Goal: Task Accomplishment & Management: Complete application form

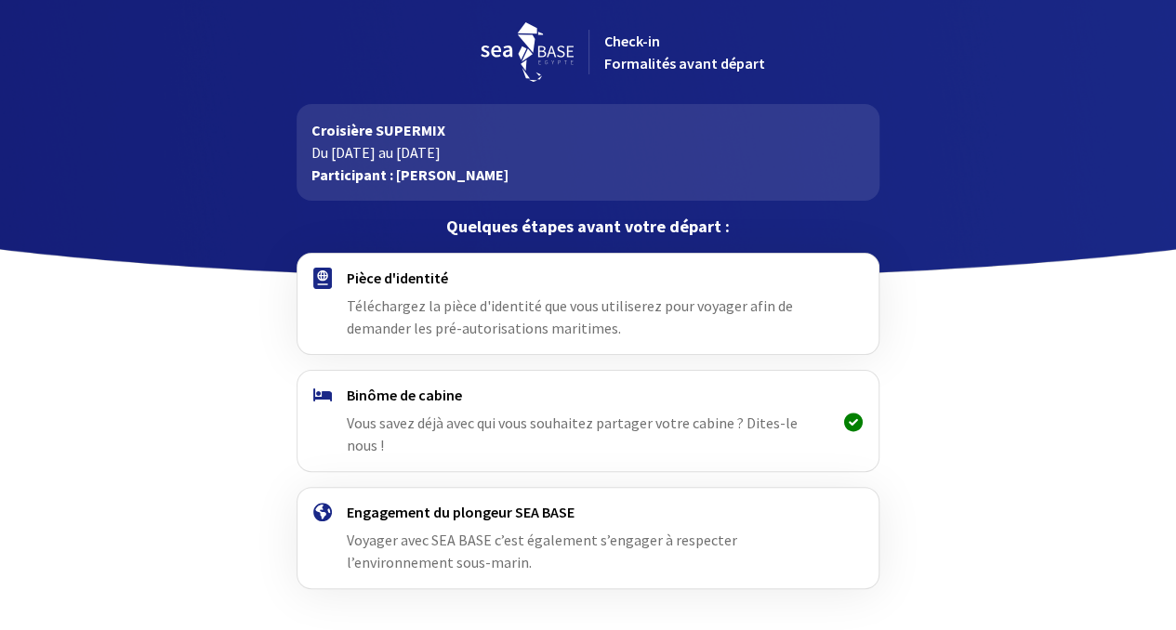
click at [418, 285] on h4 "Pièce d'identité" at bounding box center [588, 278] width 482 height 19
click at [317, 282] on img at bounding box center [322, 278] width 19 height 21
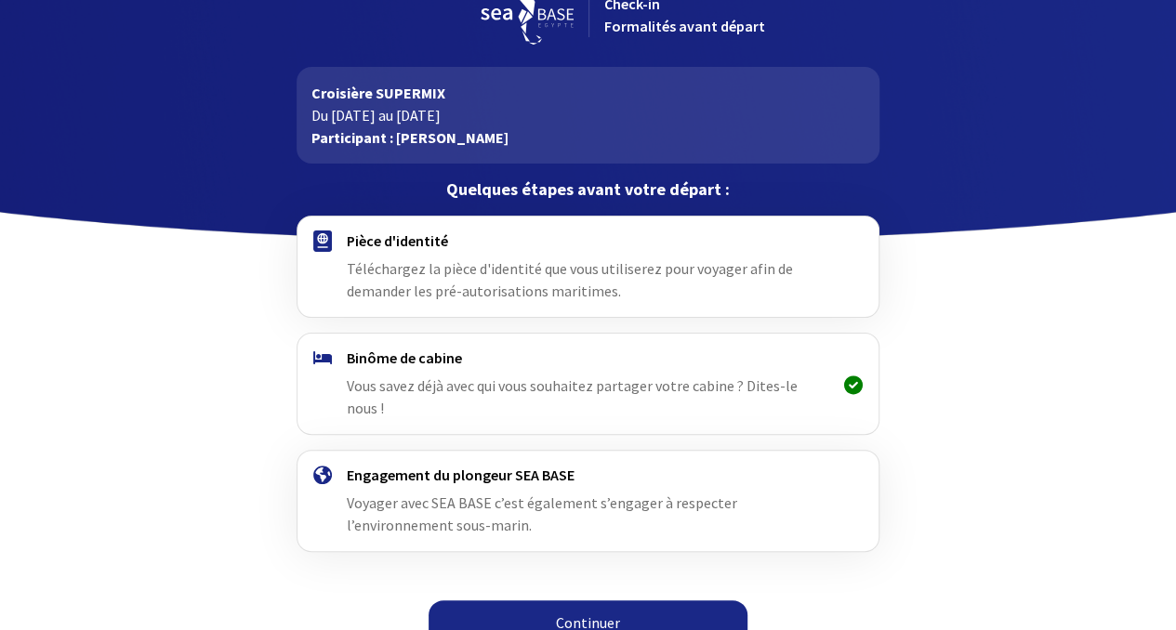
scroll to position [39, 0]
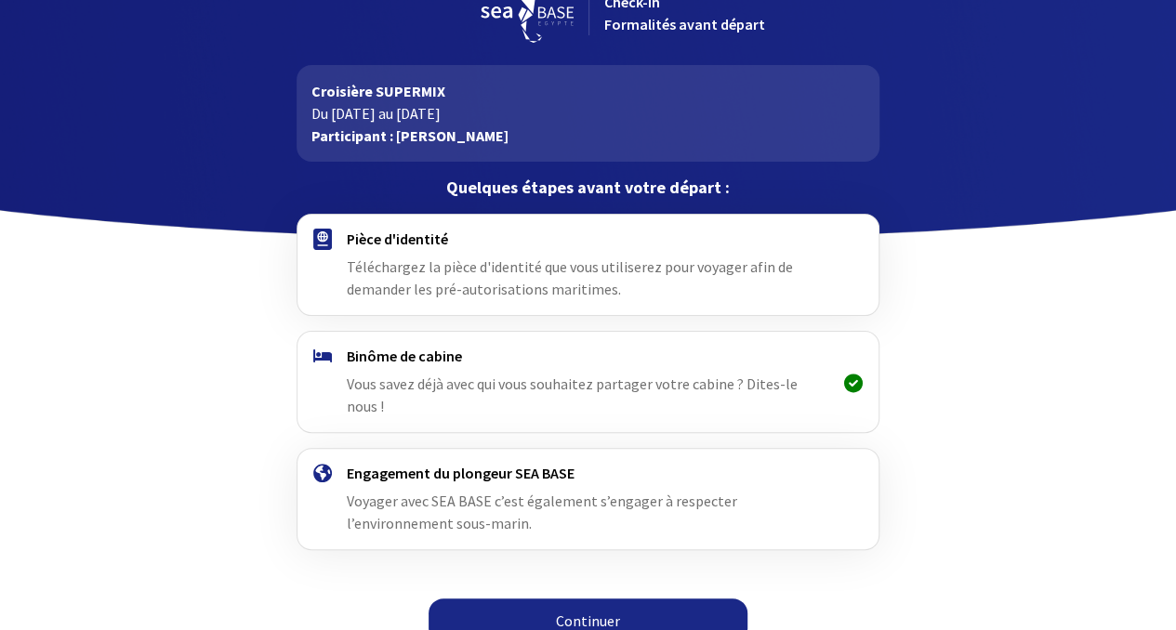
click at [572, 598] on link "Continuer" at bounding box center [587, 620] width 319 height 45
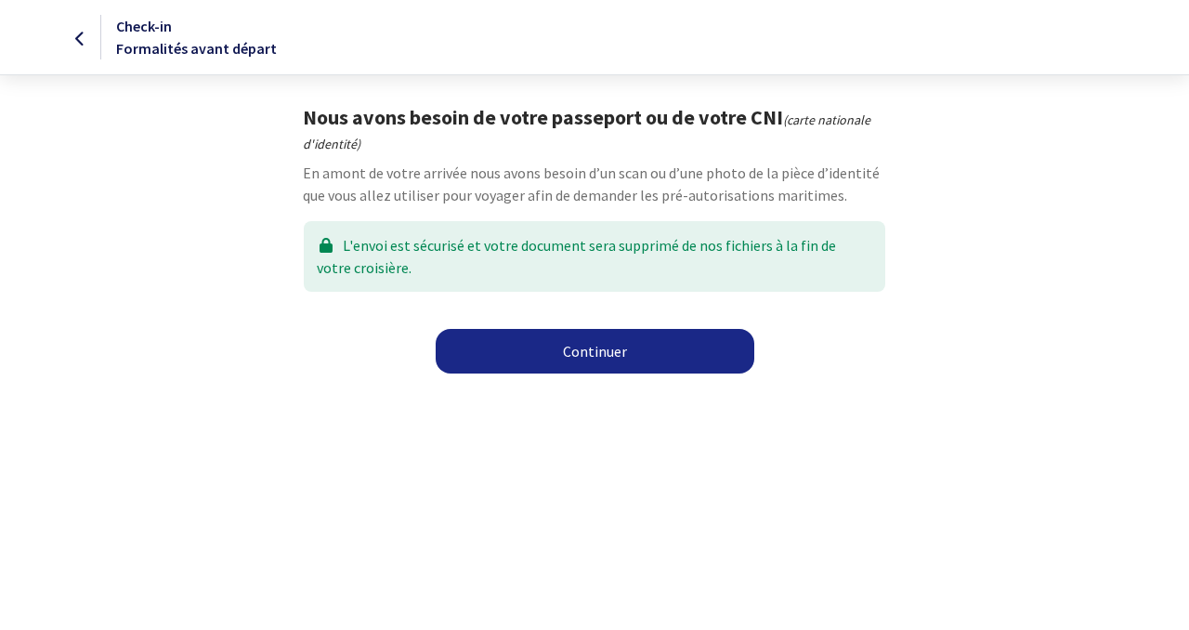
click at [593, 352] on link "Continuer" at bounding box center [595, 351] width 319 height 45
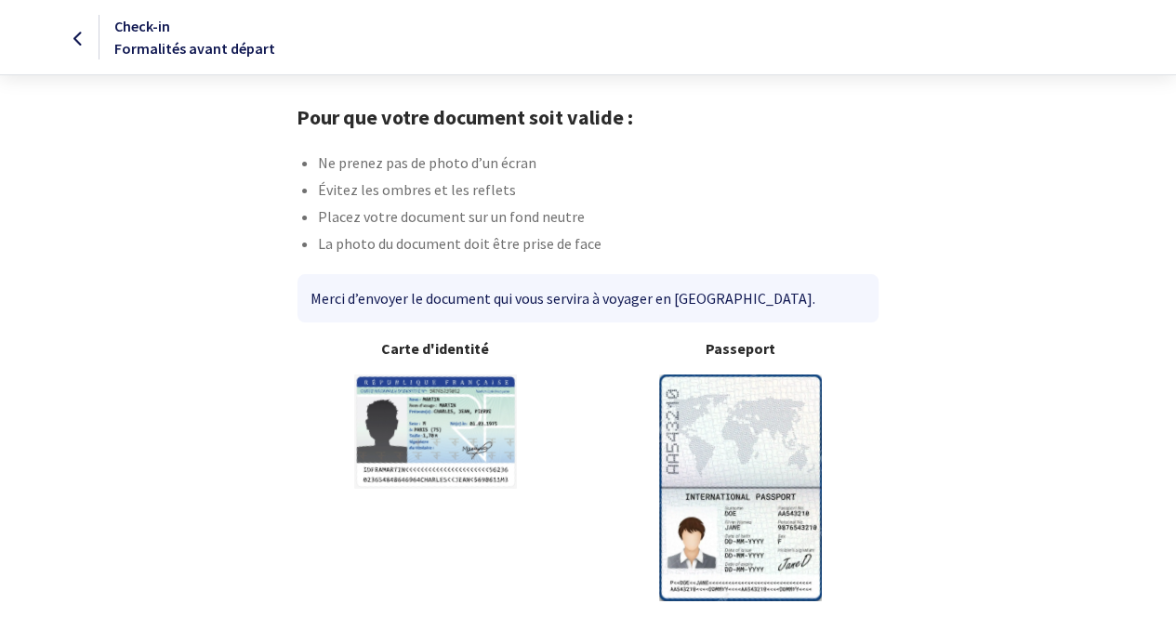
click at [741, 434] on img at bounding box center [740, 487] width 163 height 226
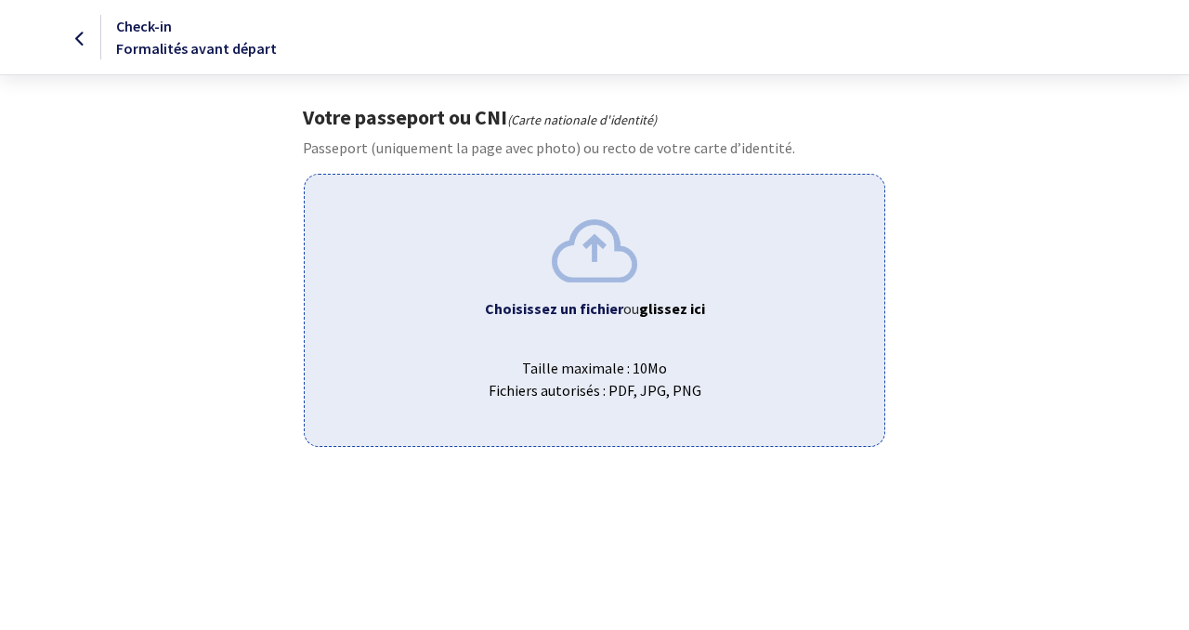
click at [559, 311] on b "Choisissez un fichier" at bounding box center [554, 308] width 138 height 19
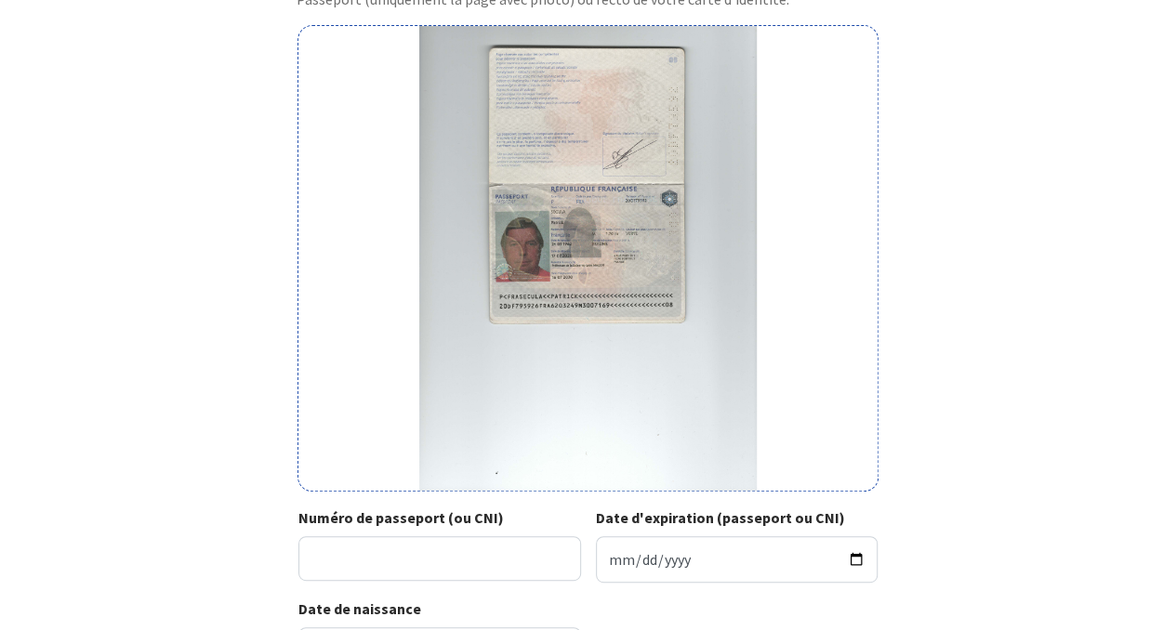
scroll to position [186, 0]
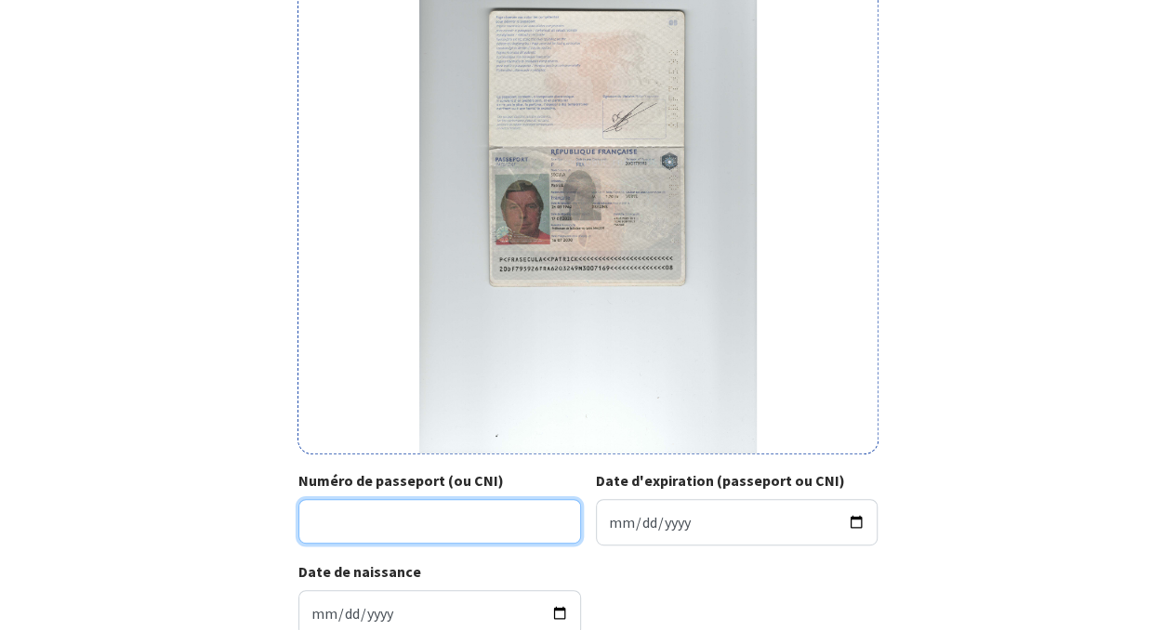
click at [323, 527] on input "Numéro de passeport (ou CNI)" at bounding box center [439, 521] width 282 height 45
type input "20DF79592"
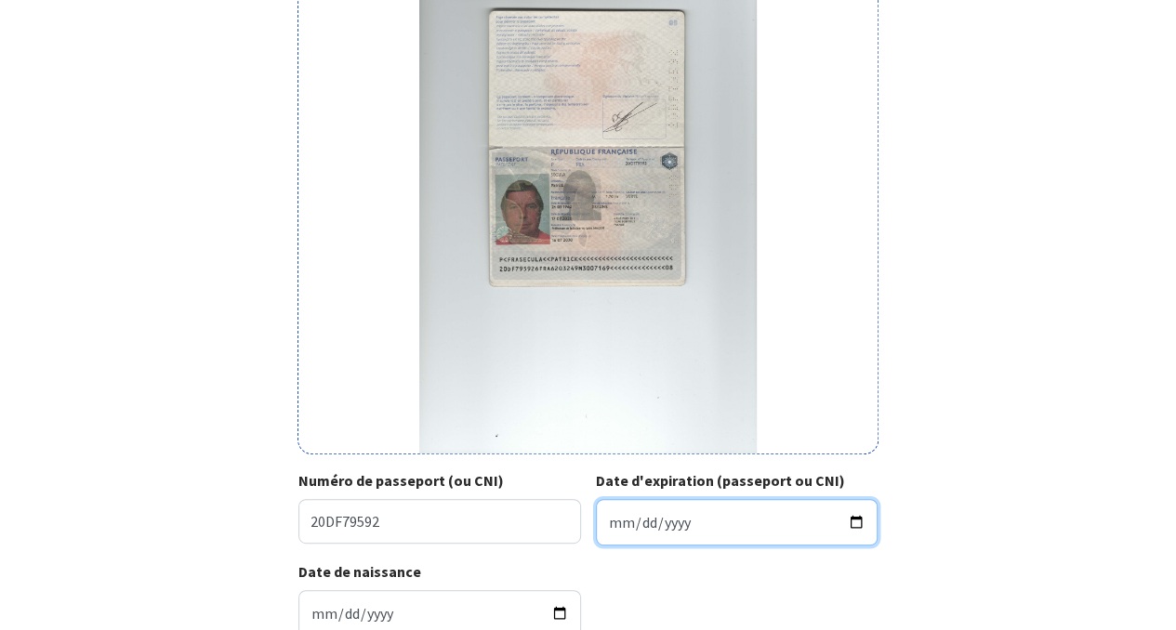
click at [660, 513] on input "Date d'expiration (passeport ou CNI)" at bounding box center [737, 522] width 282 height 46
click at [611, 518] on input "Date d'expiration (passeport ou CNI)" at bounding box center [737, 522] width 282 height 46
click at [857, 519] on input "Date d'expiration (passeport ou CNI)" at bounding box center [737, 522] width 282 height 46
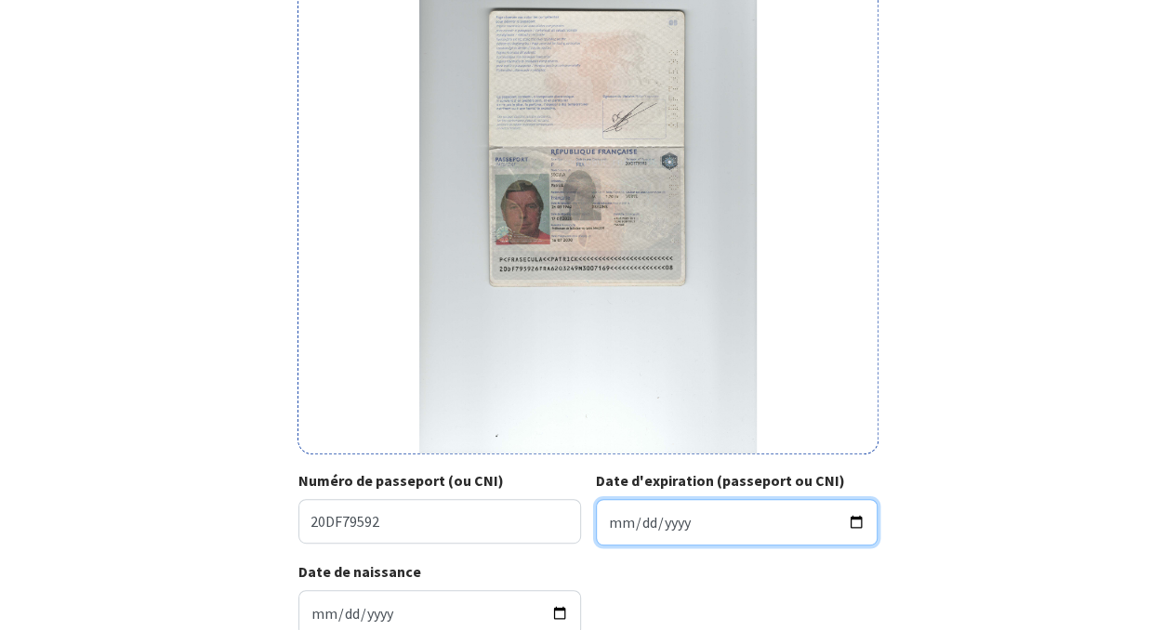
type input "2030-07-16"
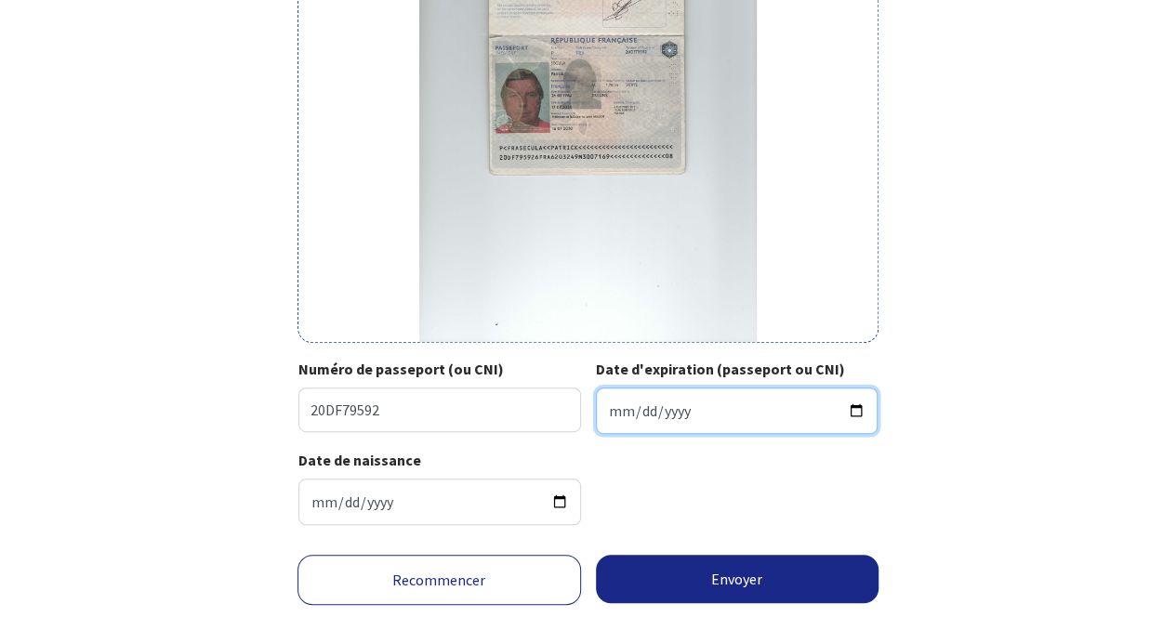
scroll to position [335, 0]
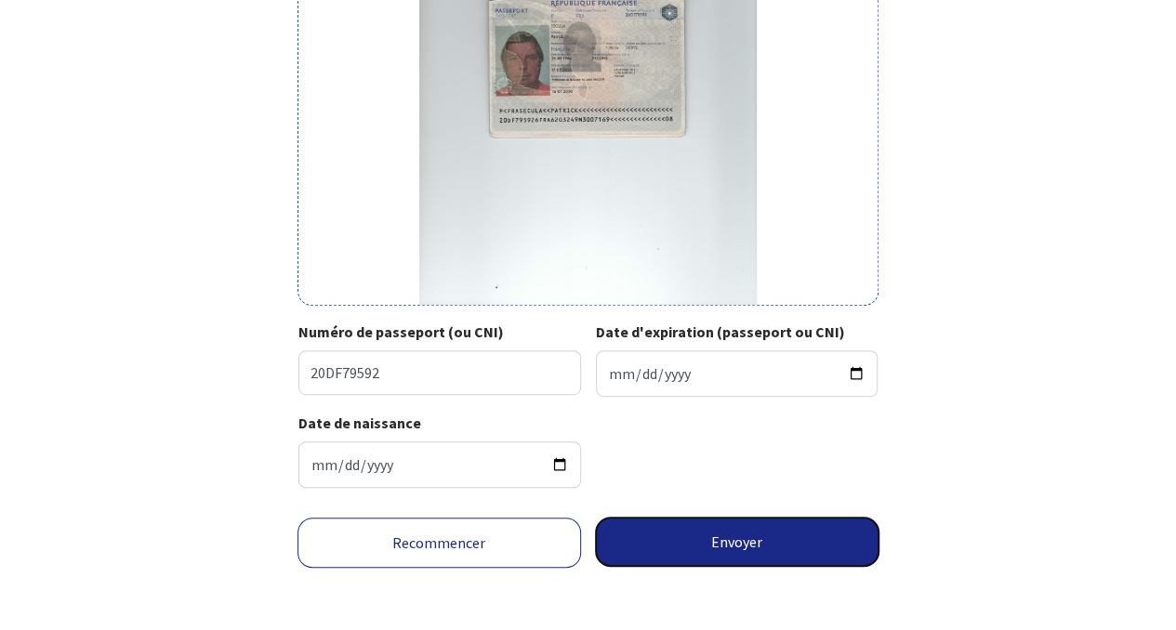
click at [725, 544] on button "Envoyer" at bounding box center [737, 542] width 283 height 48
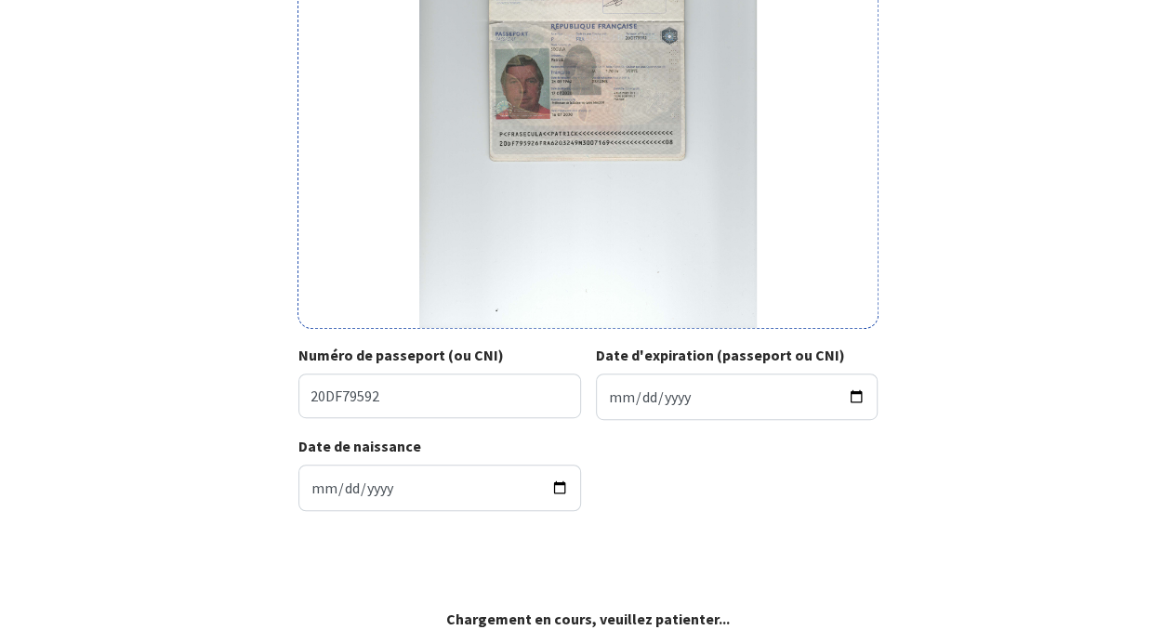
scroll to position [309, 0]
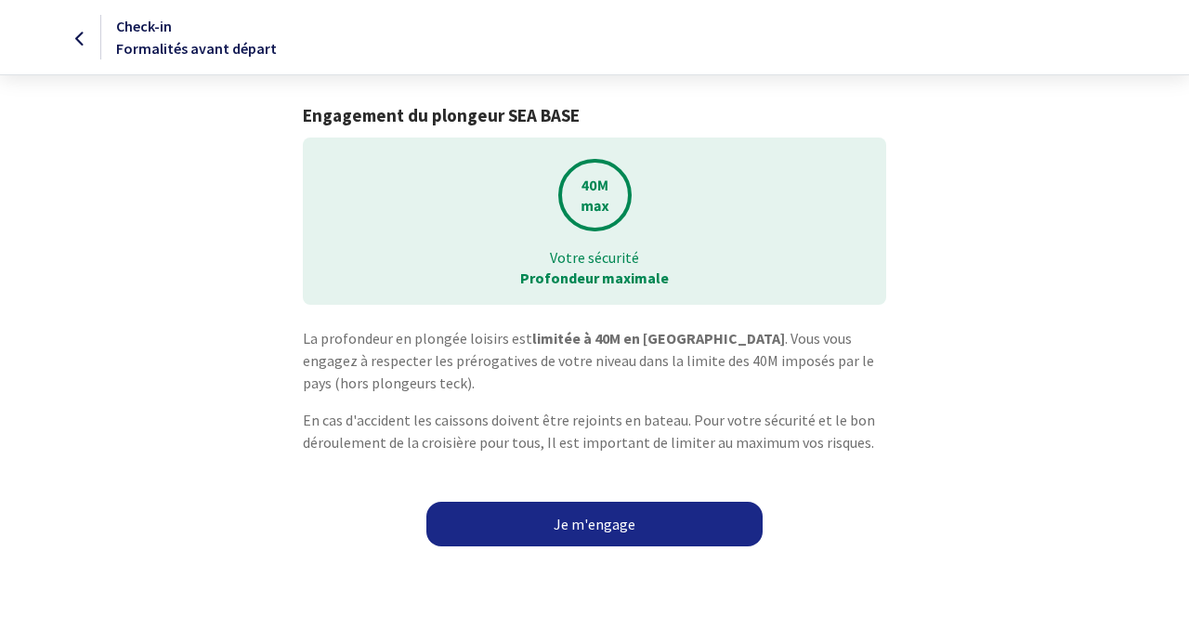
click at [598, 525] on link "Je m'engage" at bounding box center [595, 524] width 336 height 45
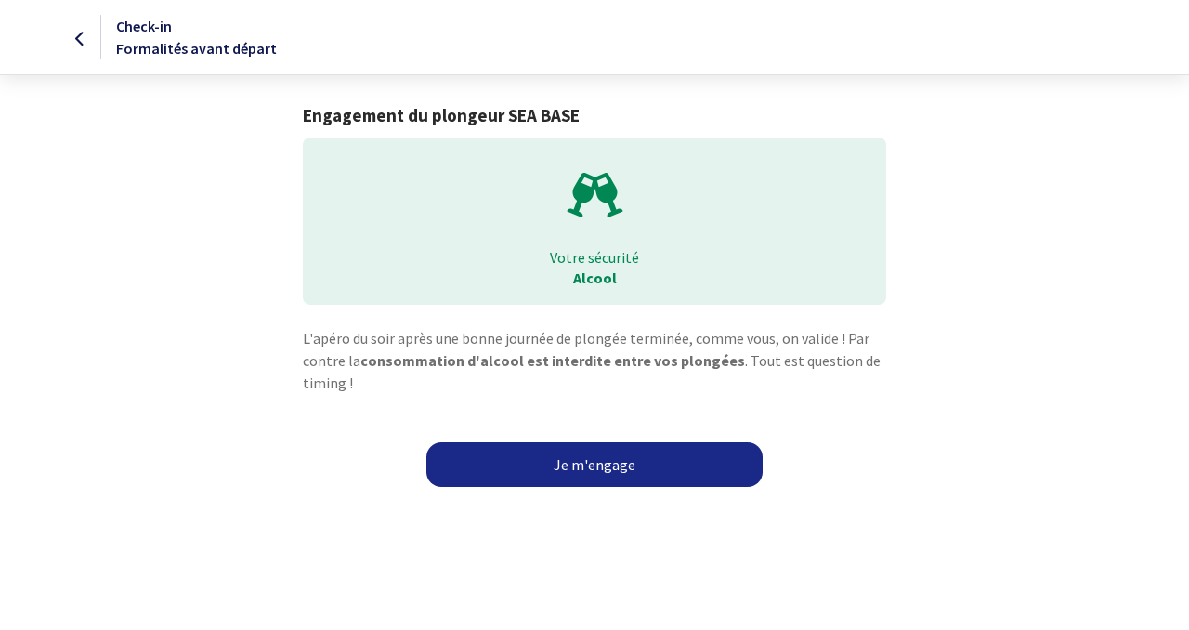
click at [608, 462] on link "Je m'engage" at bounding box center [595, 464] width 336 height 45
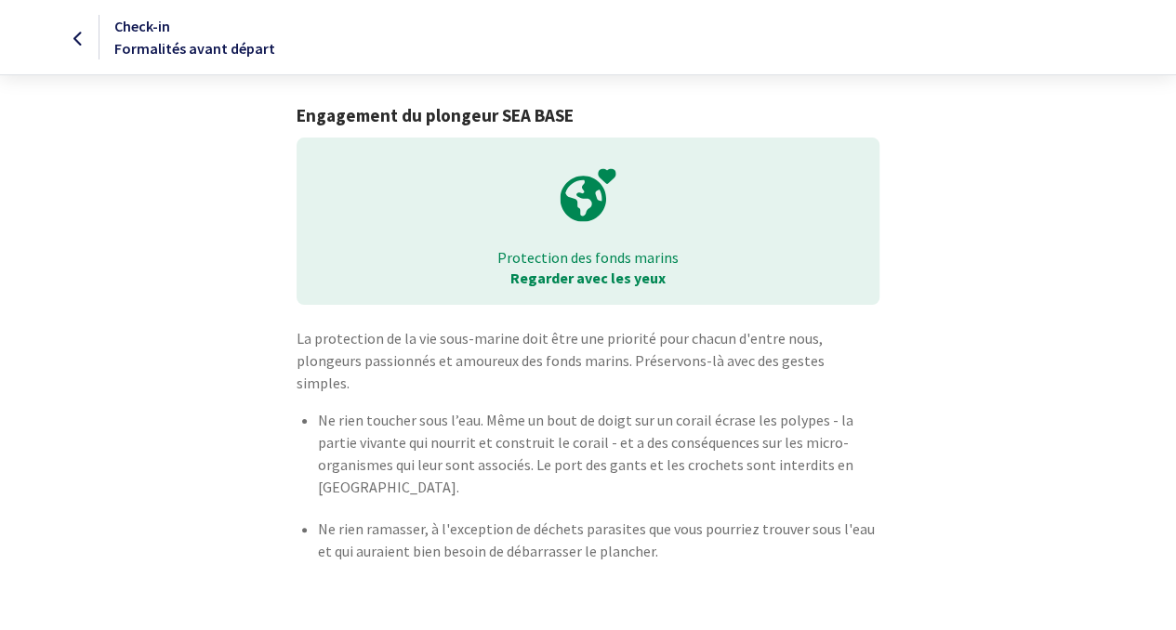
scroll to position [33, 0]
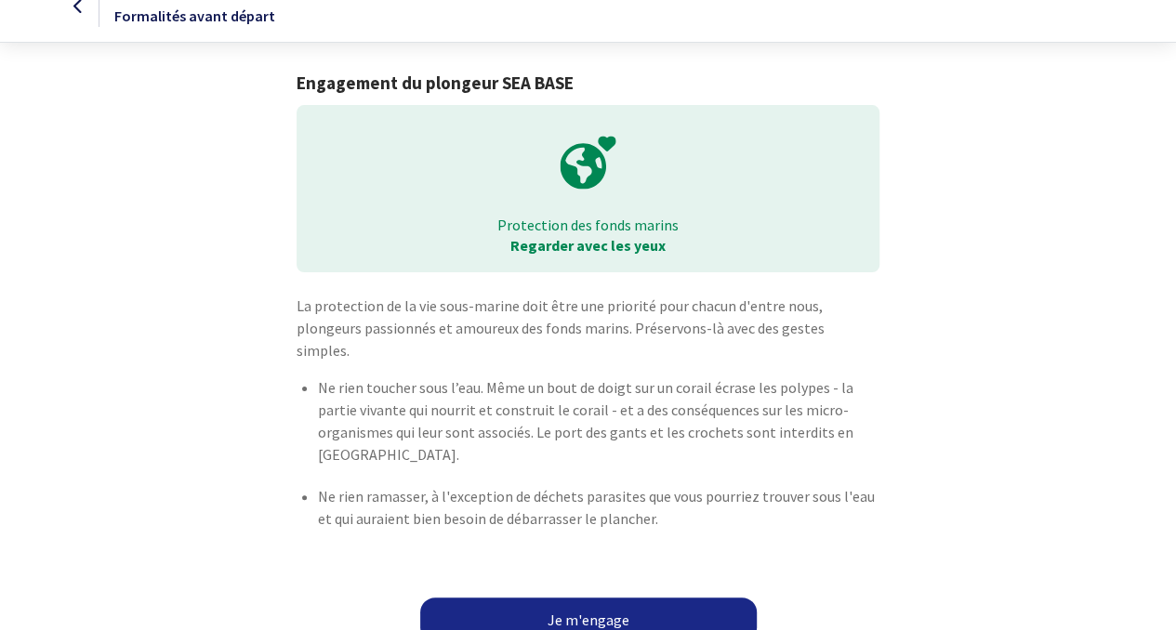
click at [616, 598] on link "Je m'engage" at bounding box center [588, 620] width 336 height 45
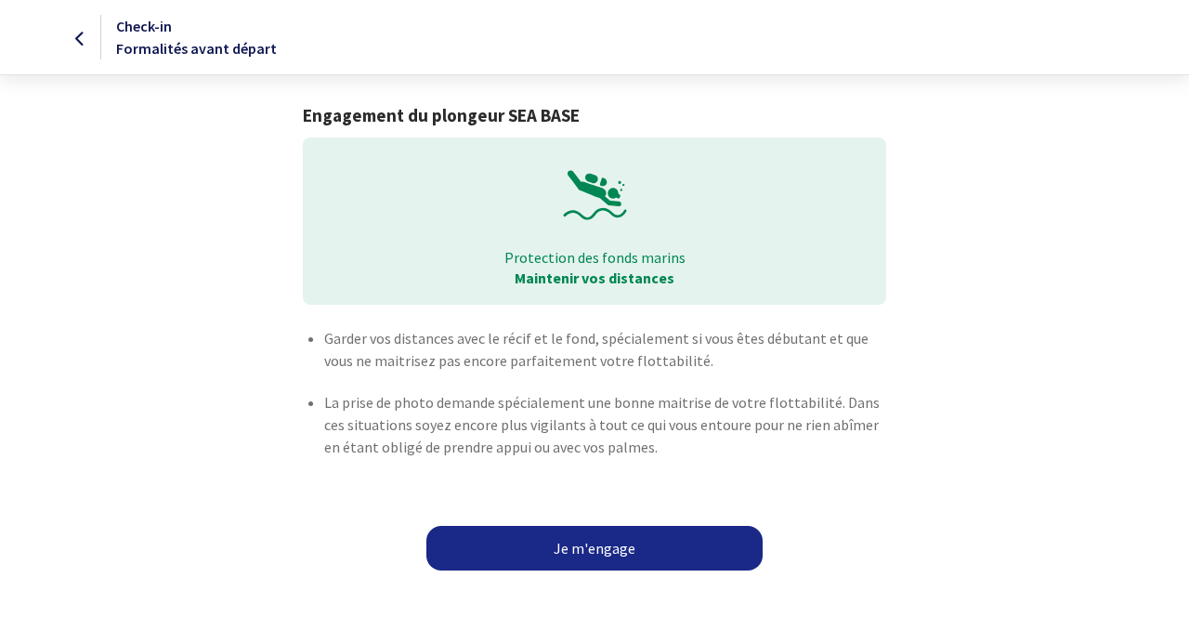
click at [576, 540] on link "Je m'engage" at bounding box center [595, 548] width 336 height 45
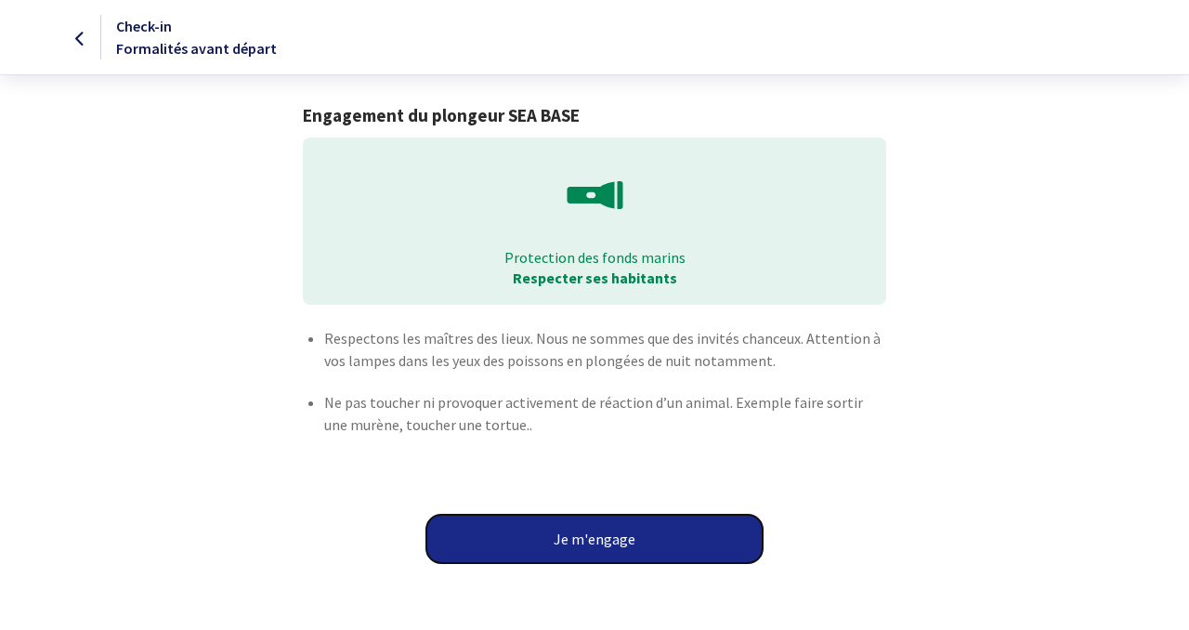
click at [576, 540] on button "Je m'engage" at bounding box center [595, 539] width 336 height 48
